Goal: Book appointment/travel/reservation

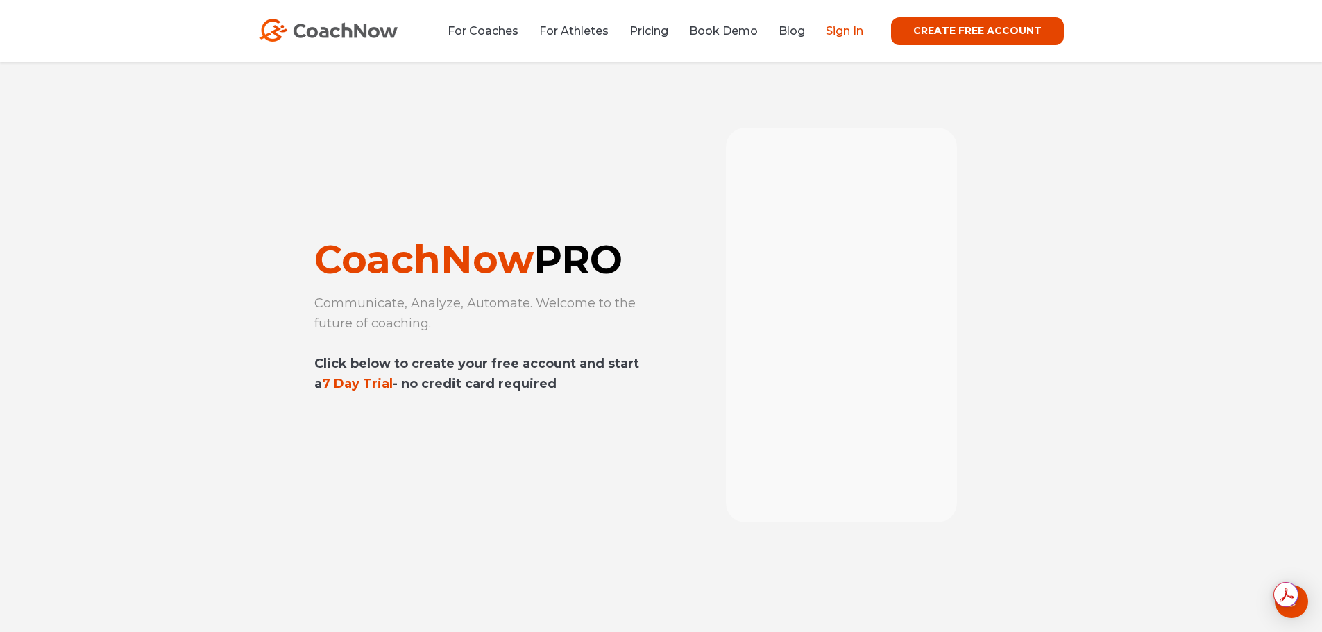
click at [858, 33] on link "Sign In" at bounding box center [844, 30] width 37 height 13
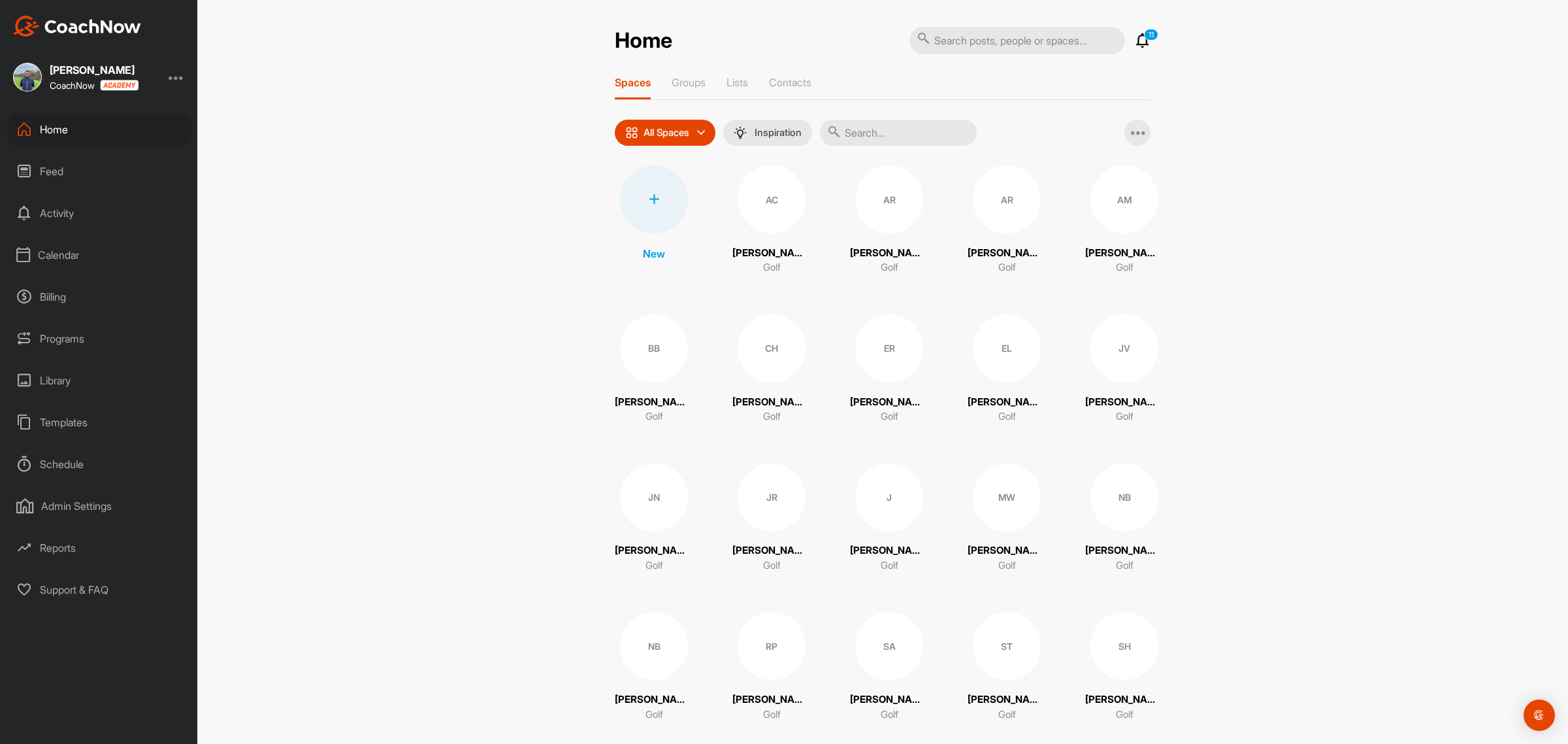
click at [58, 250] on div "Calendar" at bounding box center [100, 254] width 185 height 33
click at [61, 319] on div "Facility Calendar" at bounding box center [114, 321] width 154 height 27
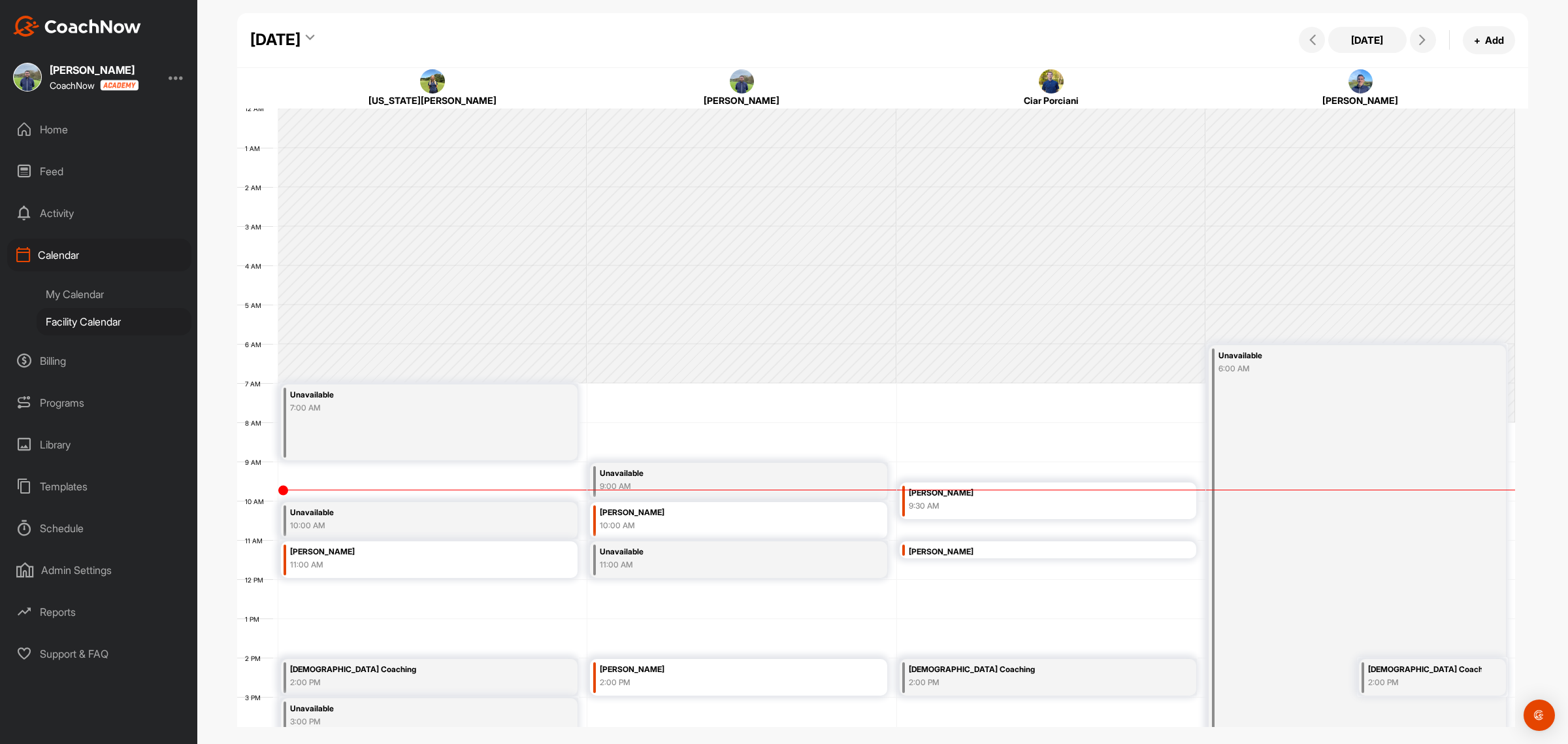
scroll to position [226, 0]
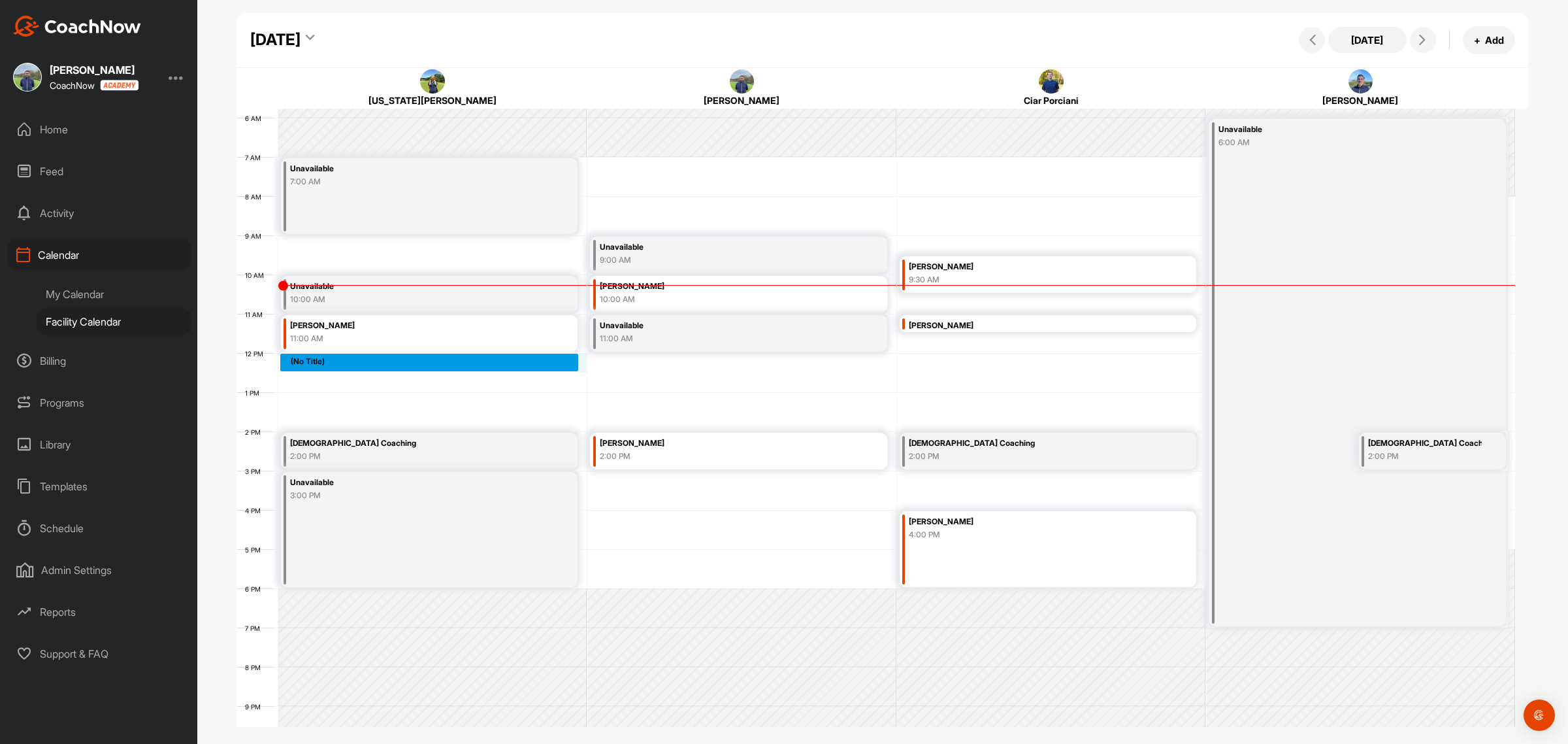
click at [304, 364] on div "12 AM 1 AM 2 AM 3 AM 4 AM 5 AM 6 AM 7 AM 8 AM 9 AM 10 AM 11 AM 12 PM 1 PM 2 PM …" at bounding box center [876, 352] width 1278 height 941
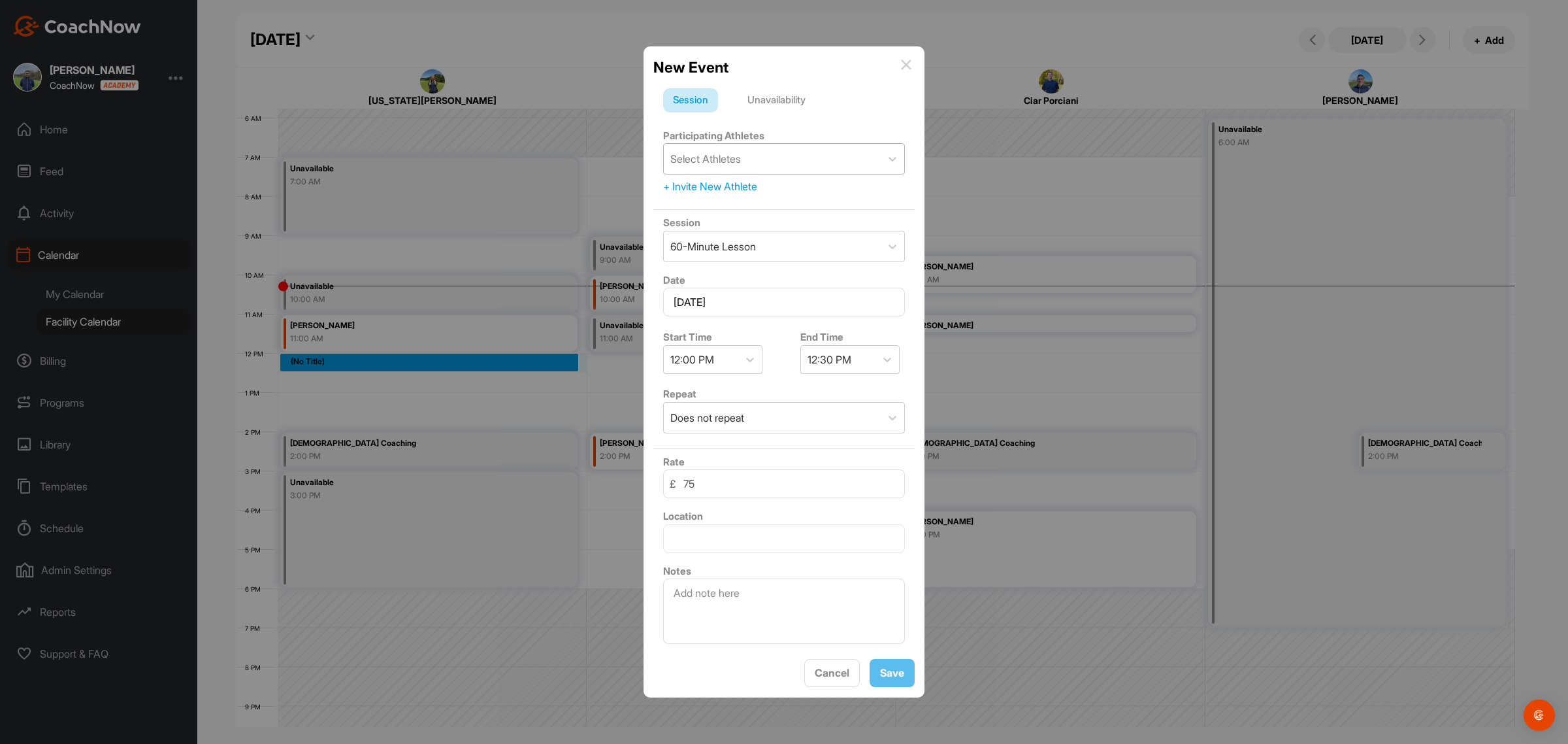
click at [752, 153] on div "Select Athletes" at bounding box center [772, 159] width 217 height 30
type input "seeta"
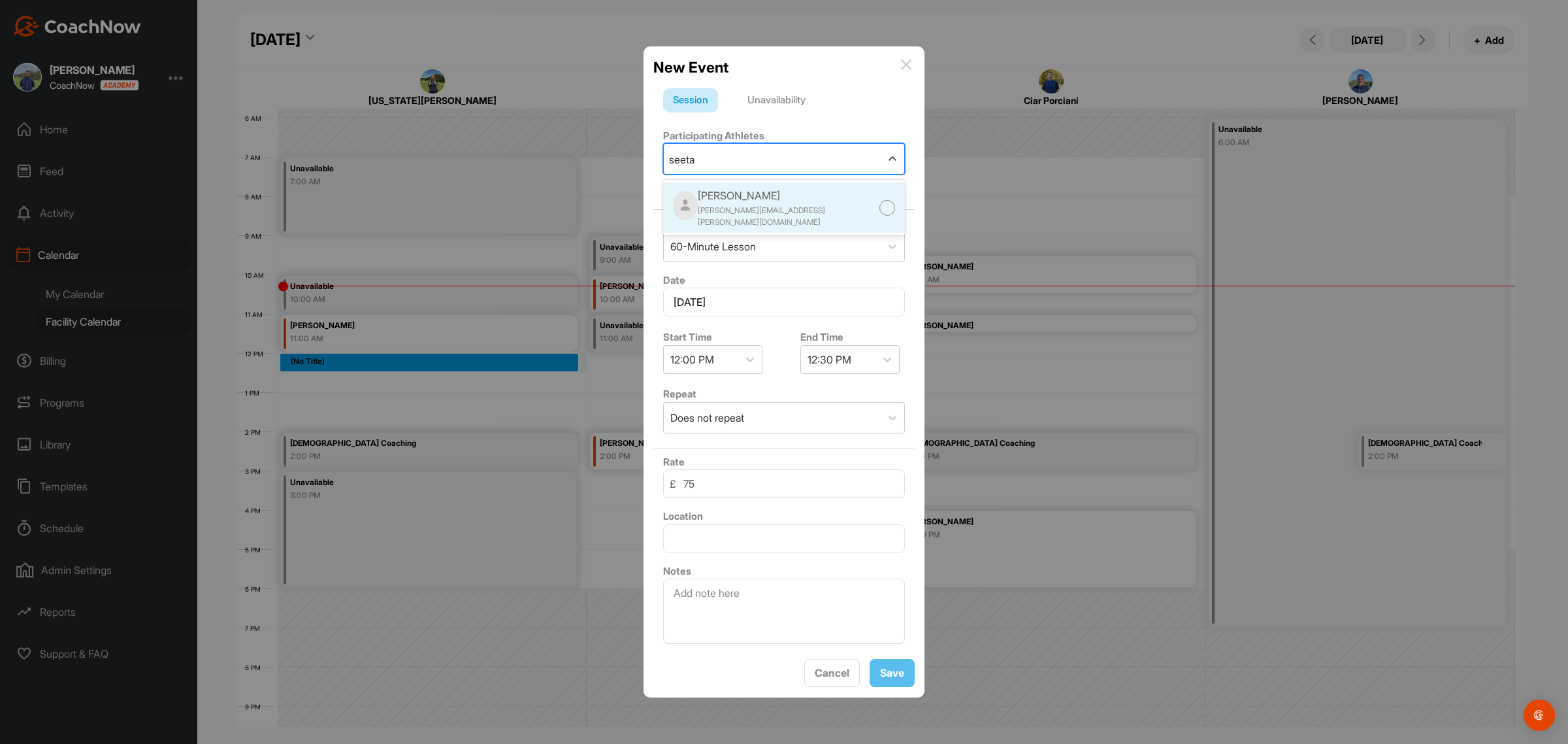
click at [783, 204] on div "[PERSON_NAME][EMAIL_ADDRESS][PERSON_NAME][DOMAIN_NAME]" at bounding box center [788, 216] width 181 height 24
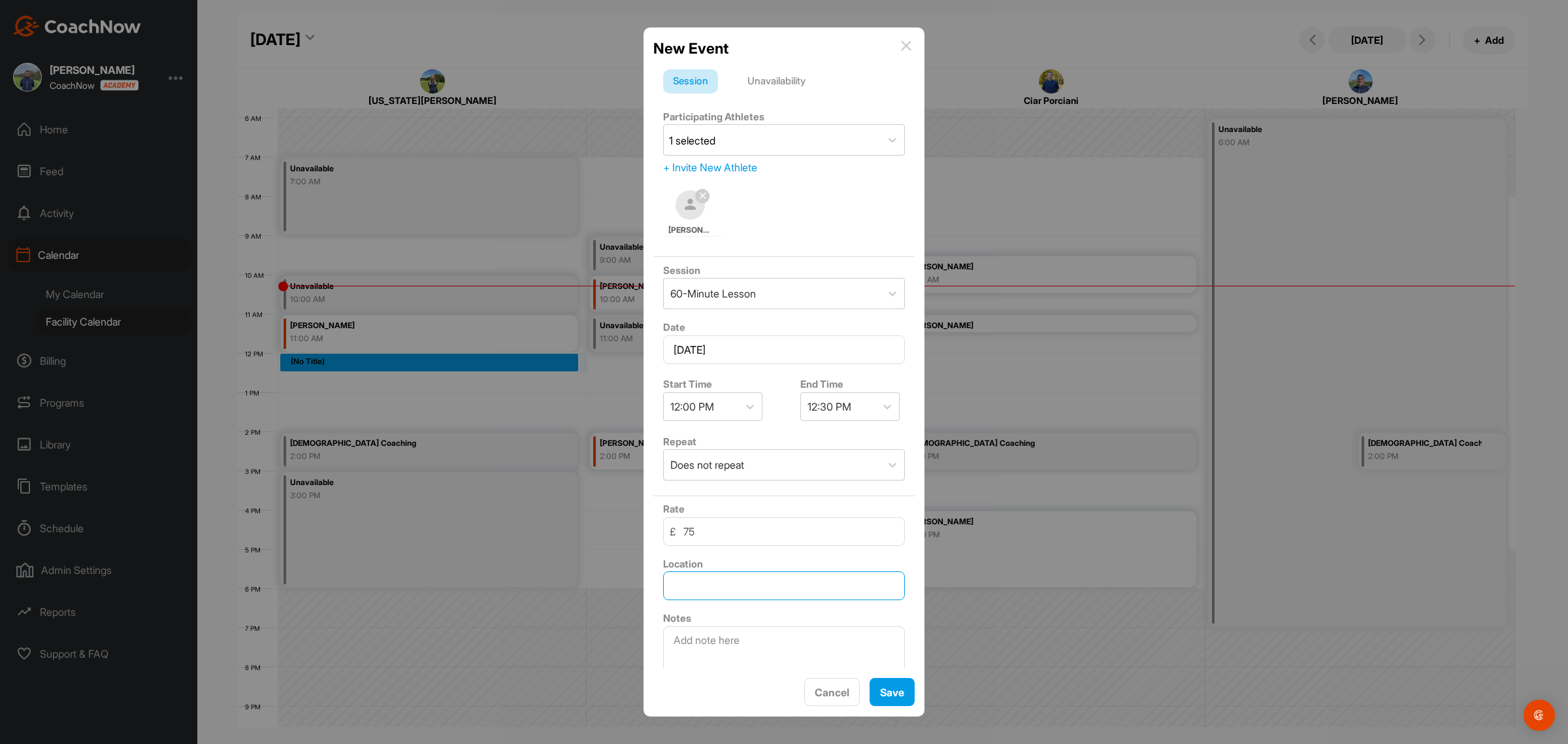
click at [771, 595] on input "text" at bounding box center [784, 585] width 242 height 29
click at [729, 631] on textarea at bounding box center [784, 658] width 242 height 65
type textarea "k"
type textarea "2 kids"
click at [881, 407] on icon at bounding box center [887, 407] width 13 height 13
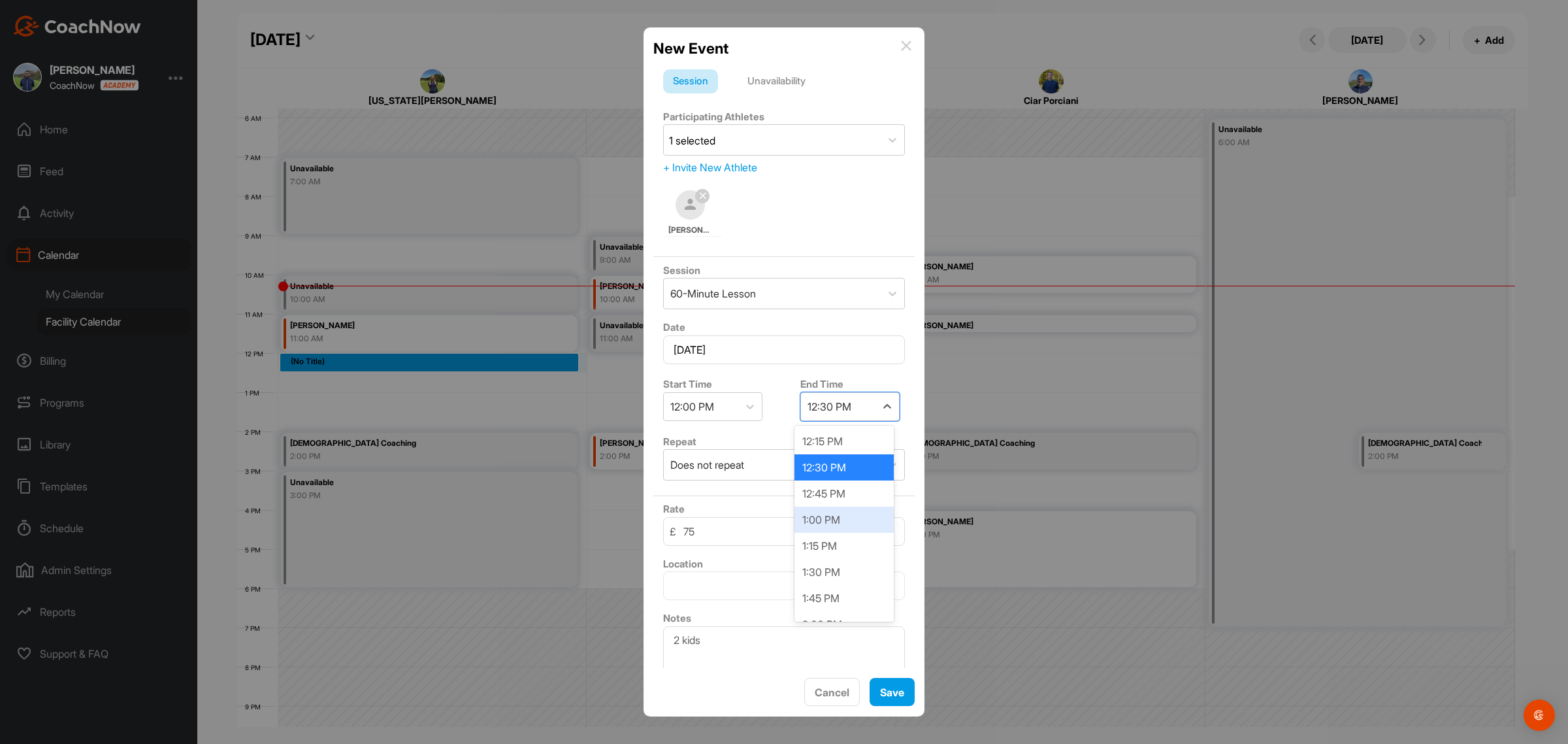
click at [842, 516] on div "1:00 PM" at bounding box center [844, 520] width 99 height 26
click at [899, 694] on button "Save" at bounding box center [893, 692] width 45 height 28
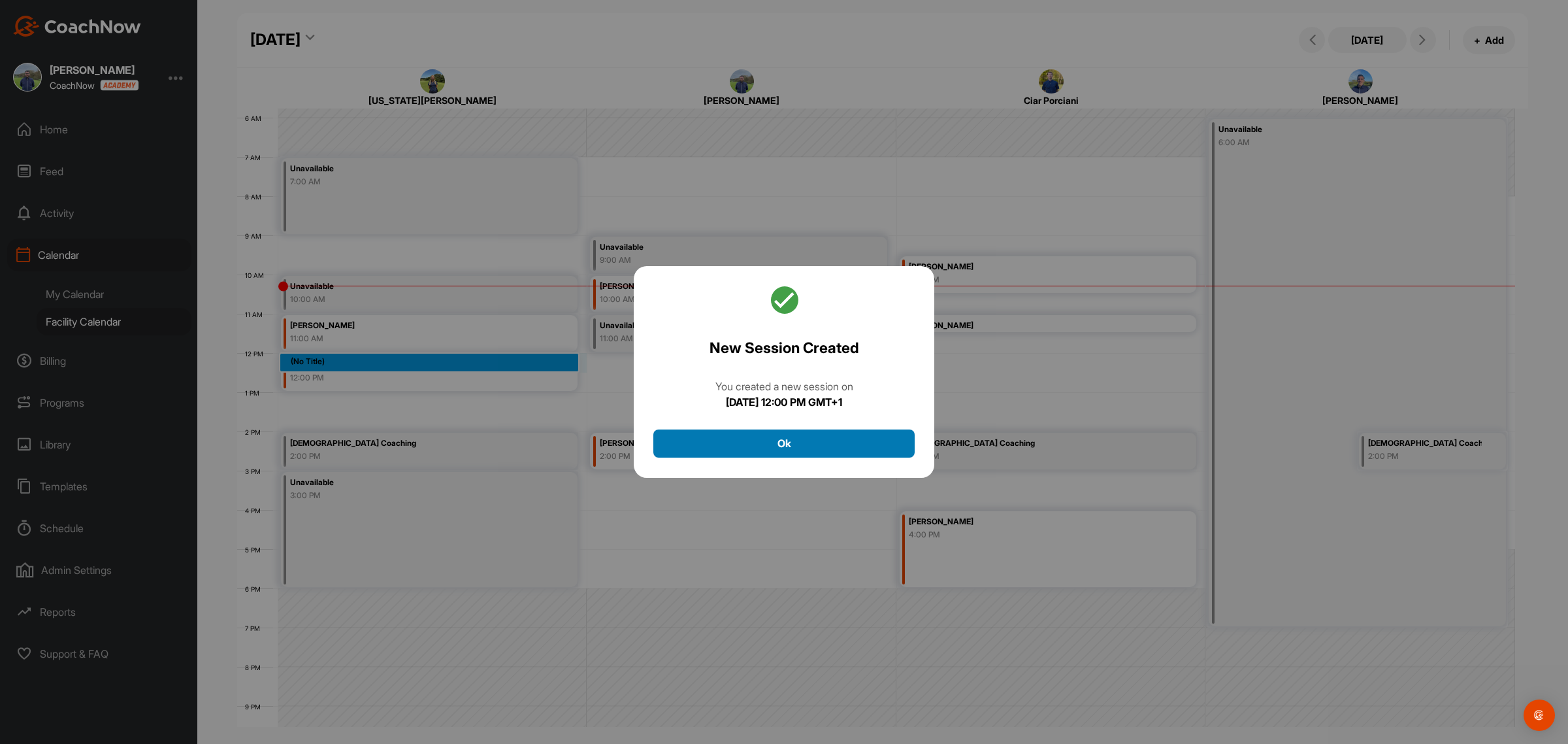
click at [820, 451] on button "Ok" at bounding box center [784, 444] width 262 height 28
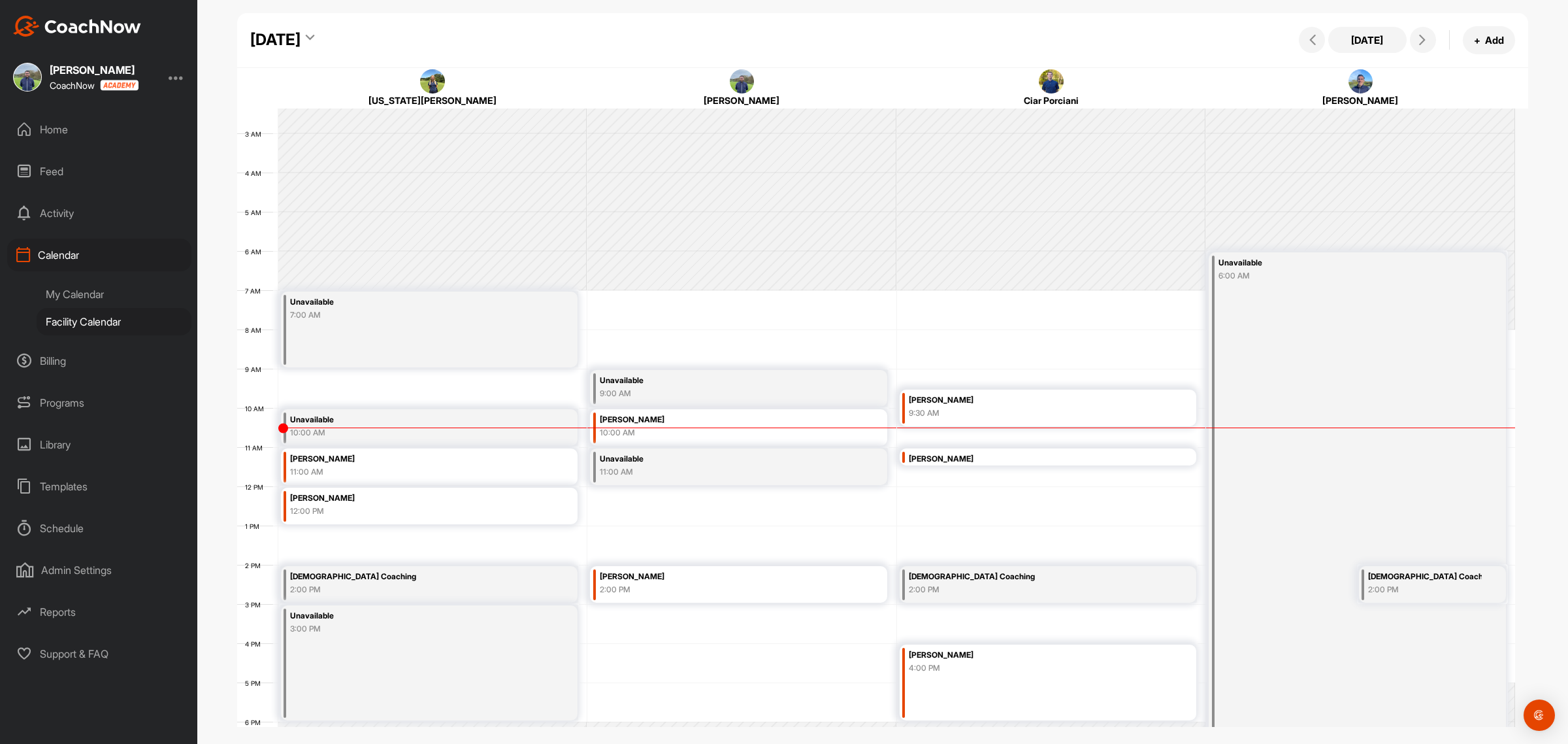
scroll to position [77, 0]
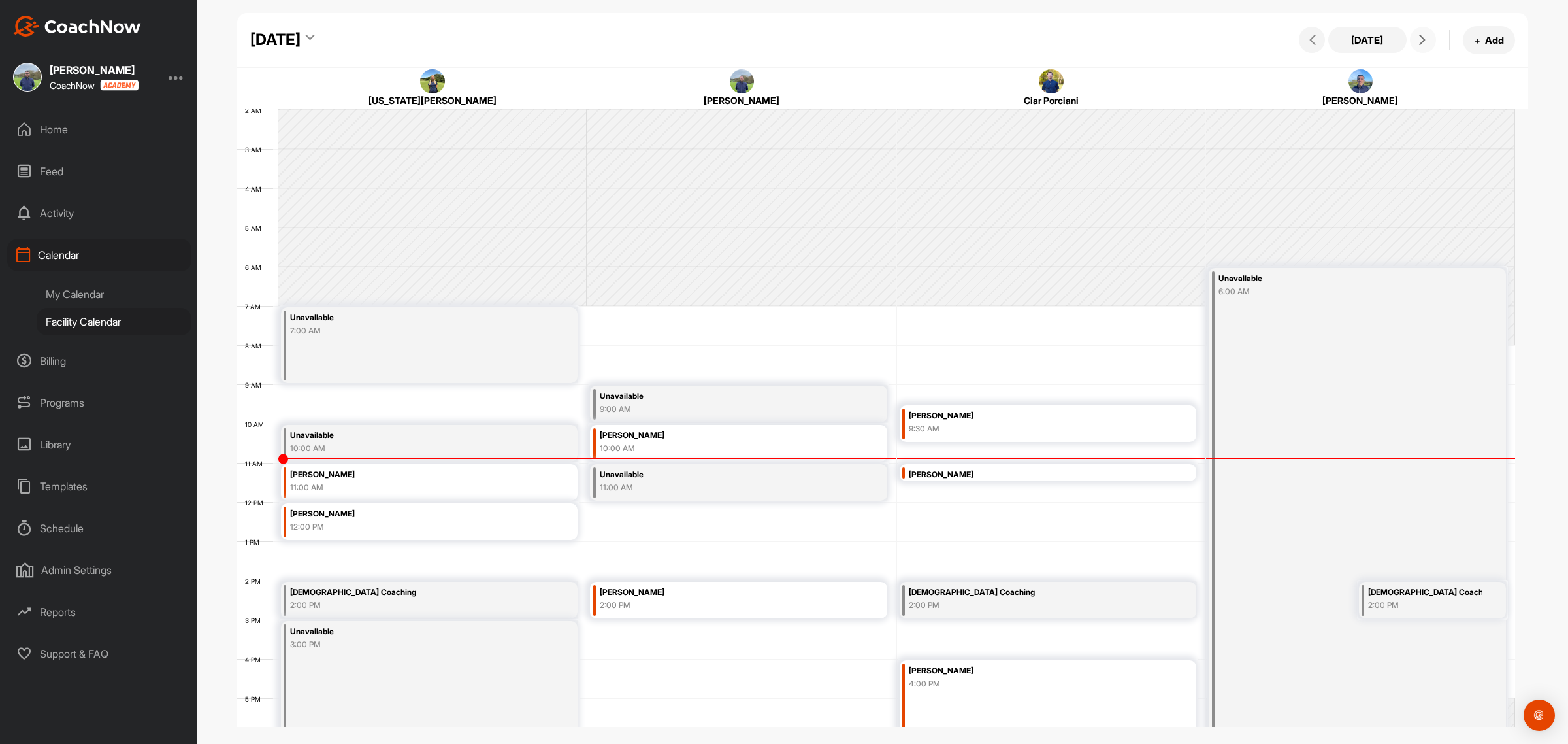
click at [1426, 41] on icon at bounding box center [1422, 40] width 10 height 10
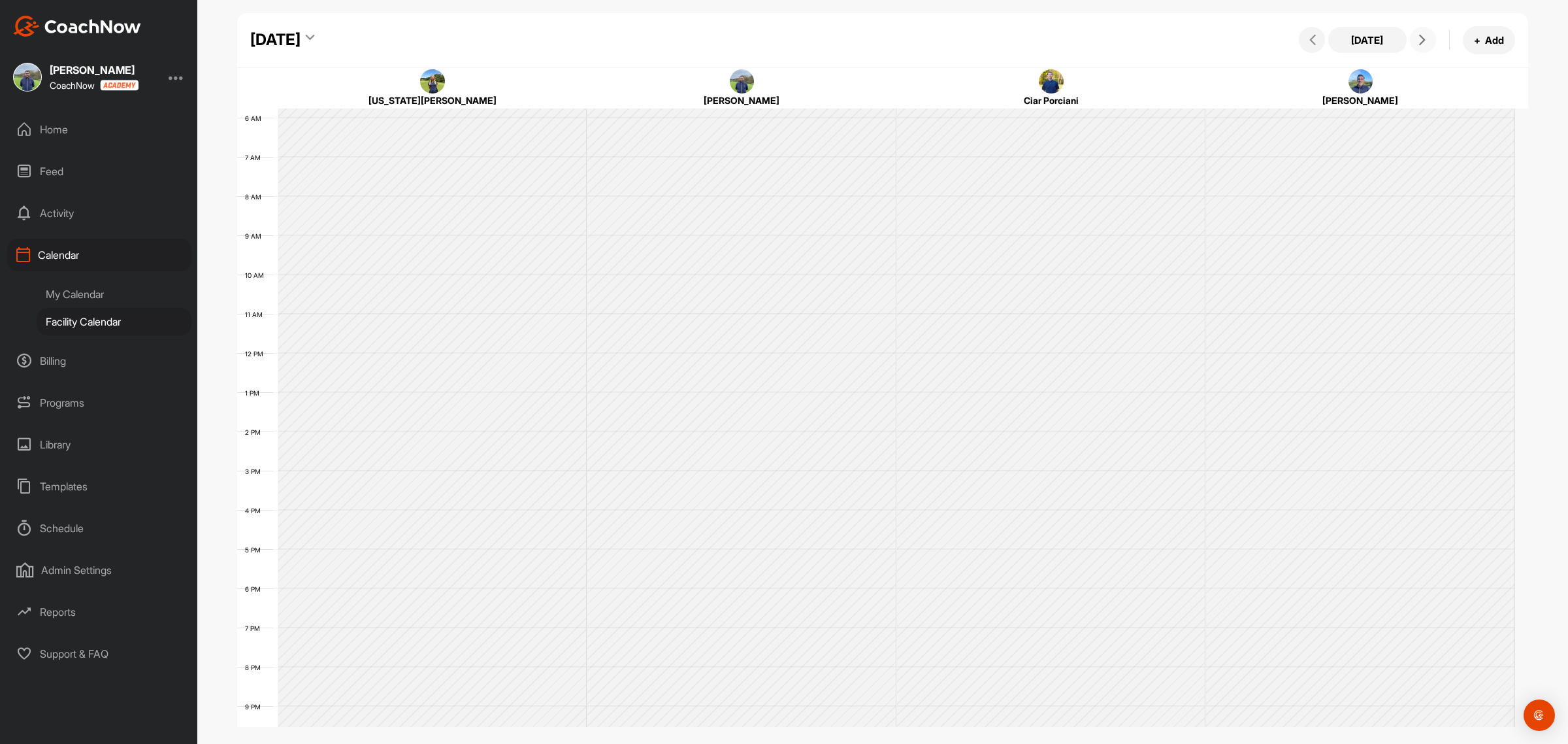
click at [1426, 41] on icon at bounding box center [1422, 40] width 10 height 10
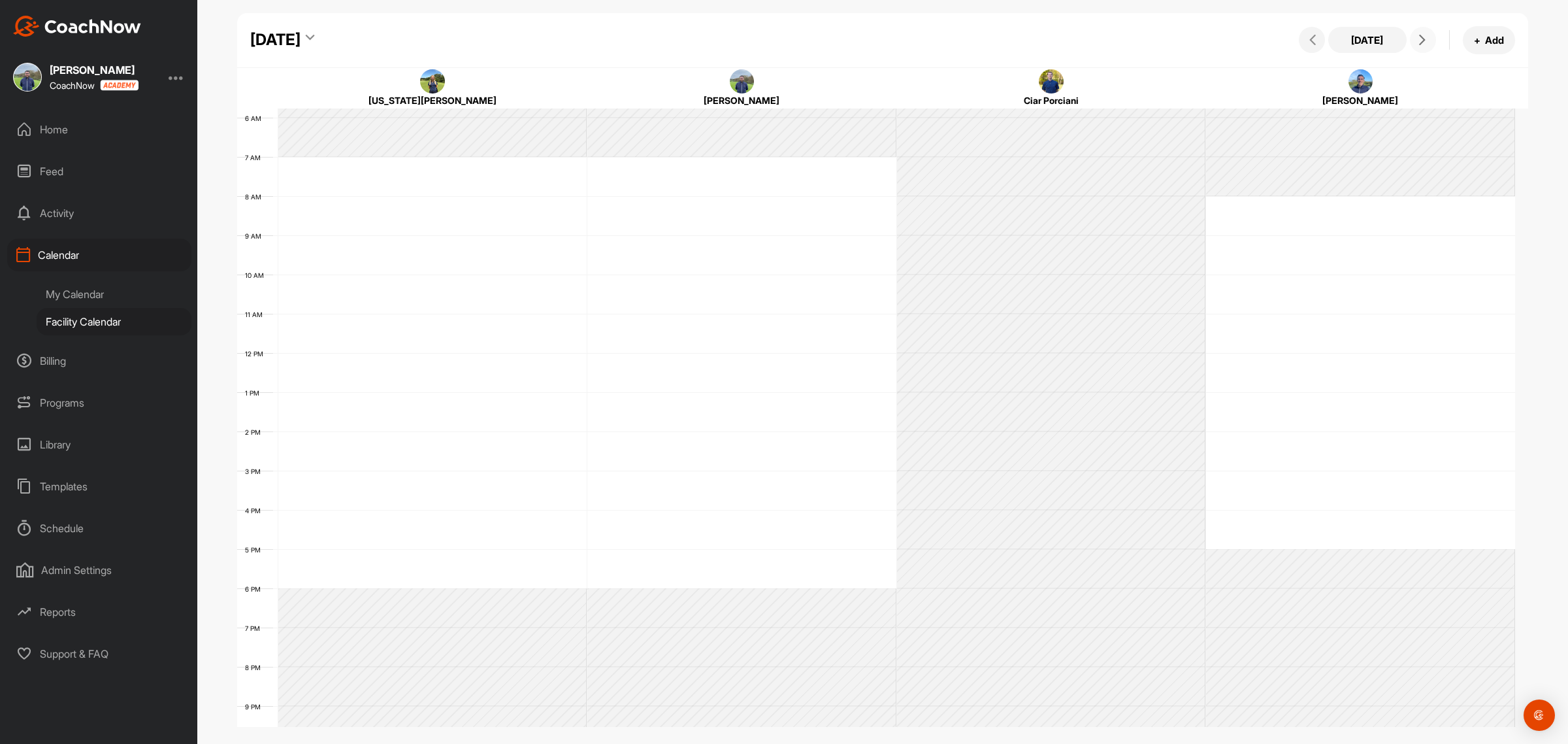
click at [1426, 41] on icon at bounding box center [1422, 40] width 10 height 10
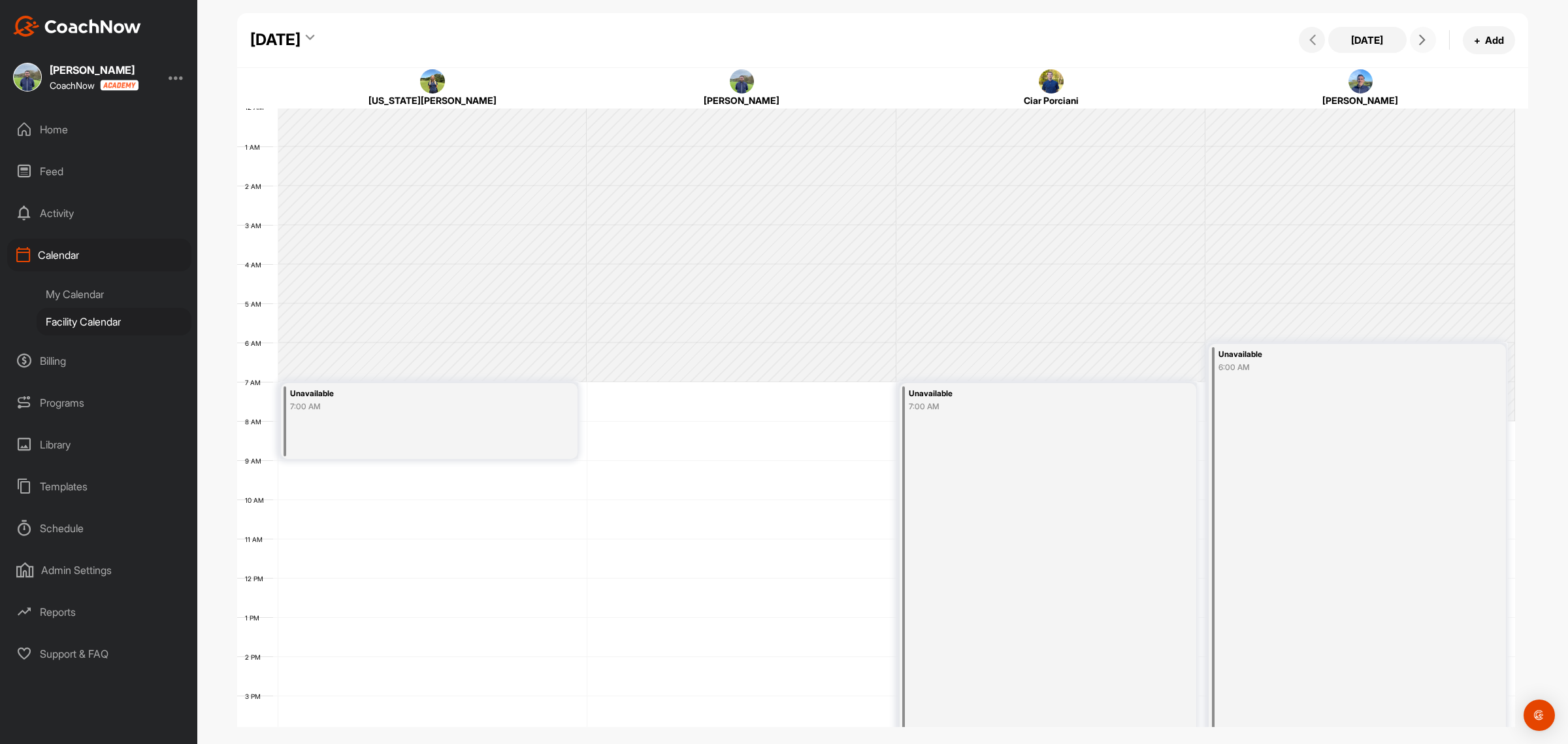
scroll to position [0, 0]
click at [722, 26] on div "Tuesday, August 26, 2025 Today + Add" at bounding box center [882, 40] width 1291 height 55
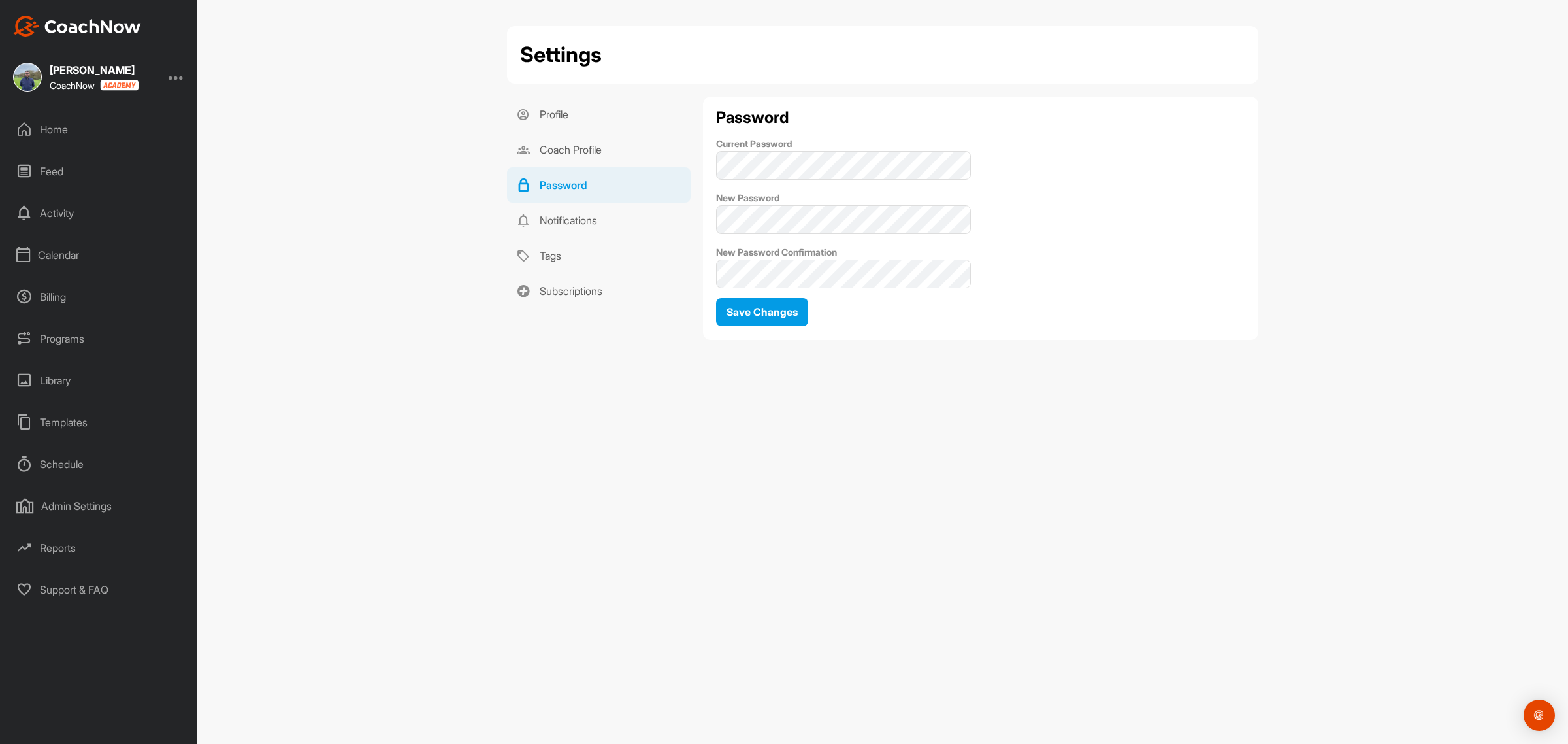
click at [69, 168] on div "Feed" at bounding box center [100, 170] width 185 height 33
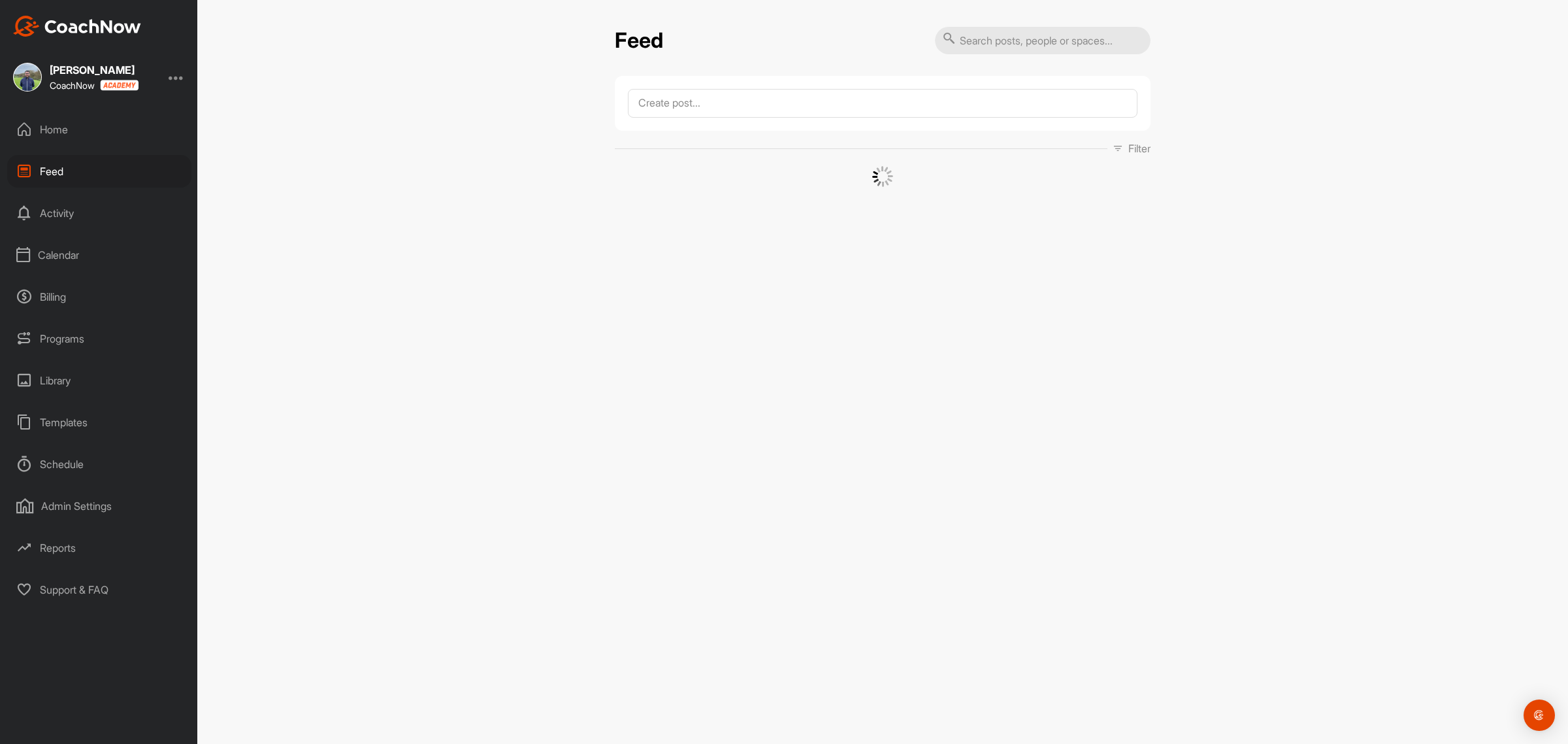
click at [63, 208] on div "Activity" at bounding box center [100, 213] width 185 height 33
